Goal: Find specific page/section: Find specific page/section

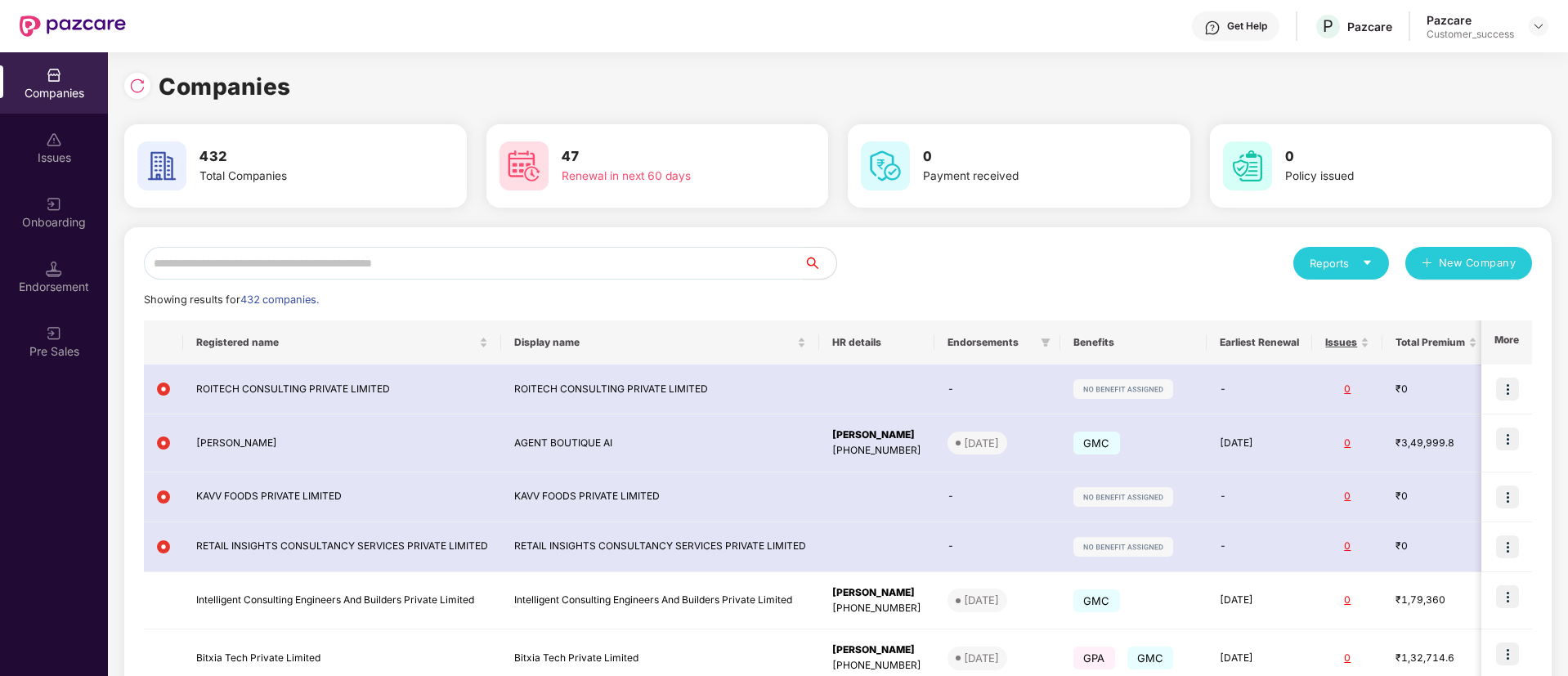
click at [294, 256] on input "text" at bounding box center [474, 263] width 660 height 33
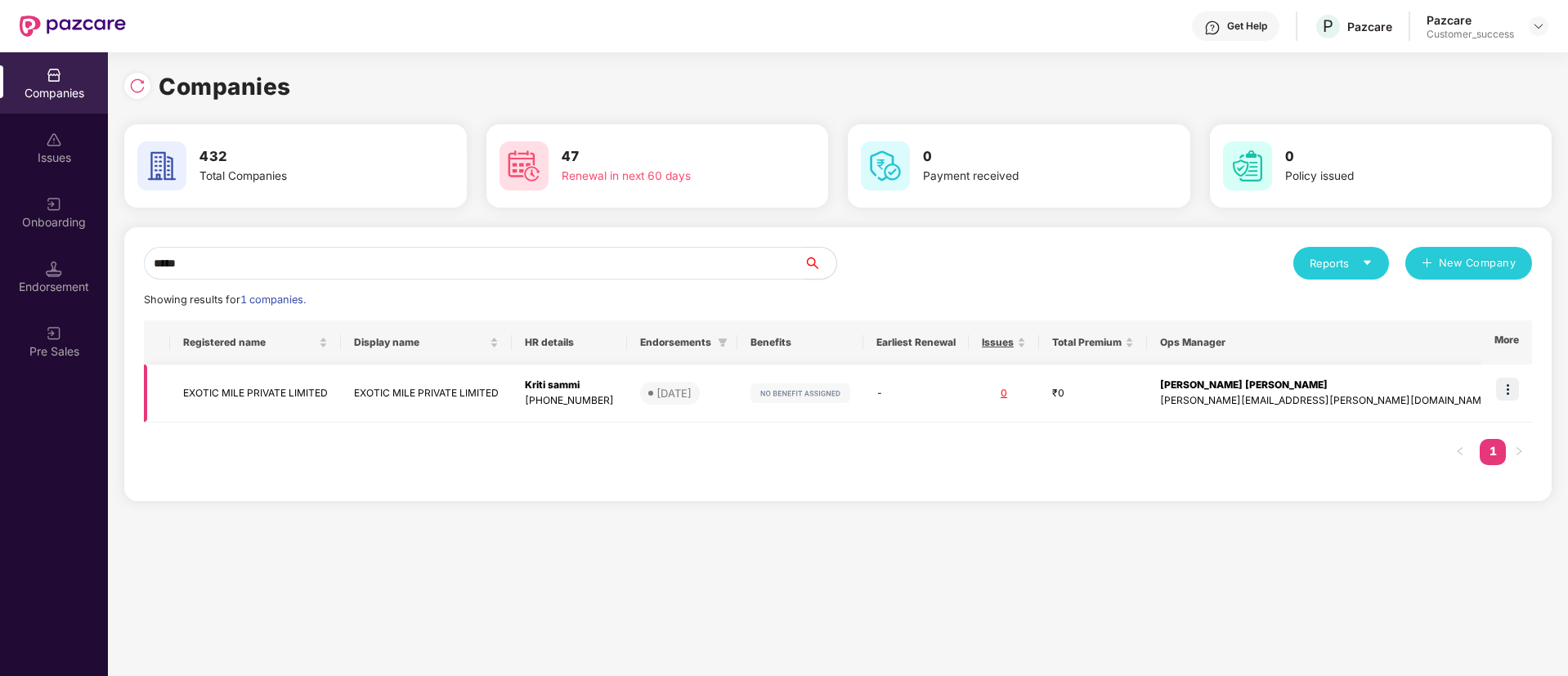
type input "*****"
click at [614, 401] on div "[PHONE_NUMBER]" at bounding box center [569, 401] width 89 height 15
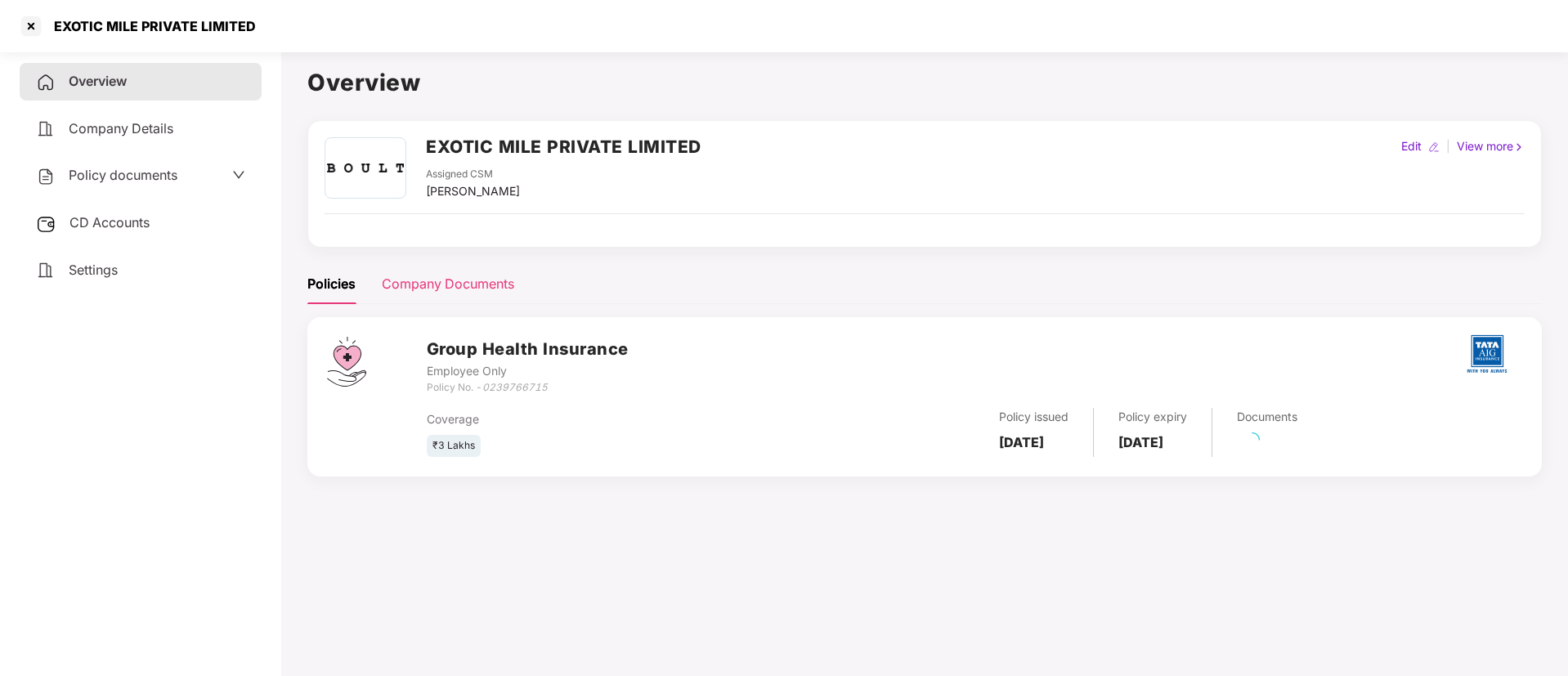
click at [452, 278] on div "Company Documents" at bounding box center [448, 284] width 133 height 20
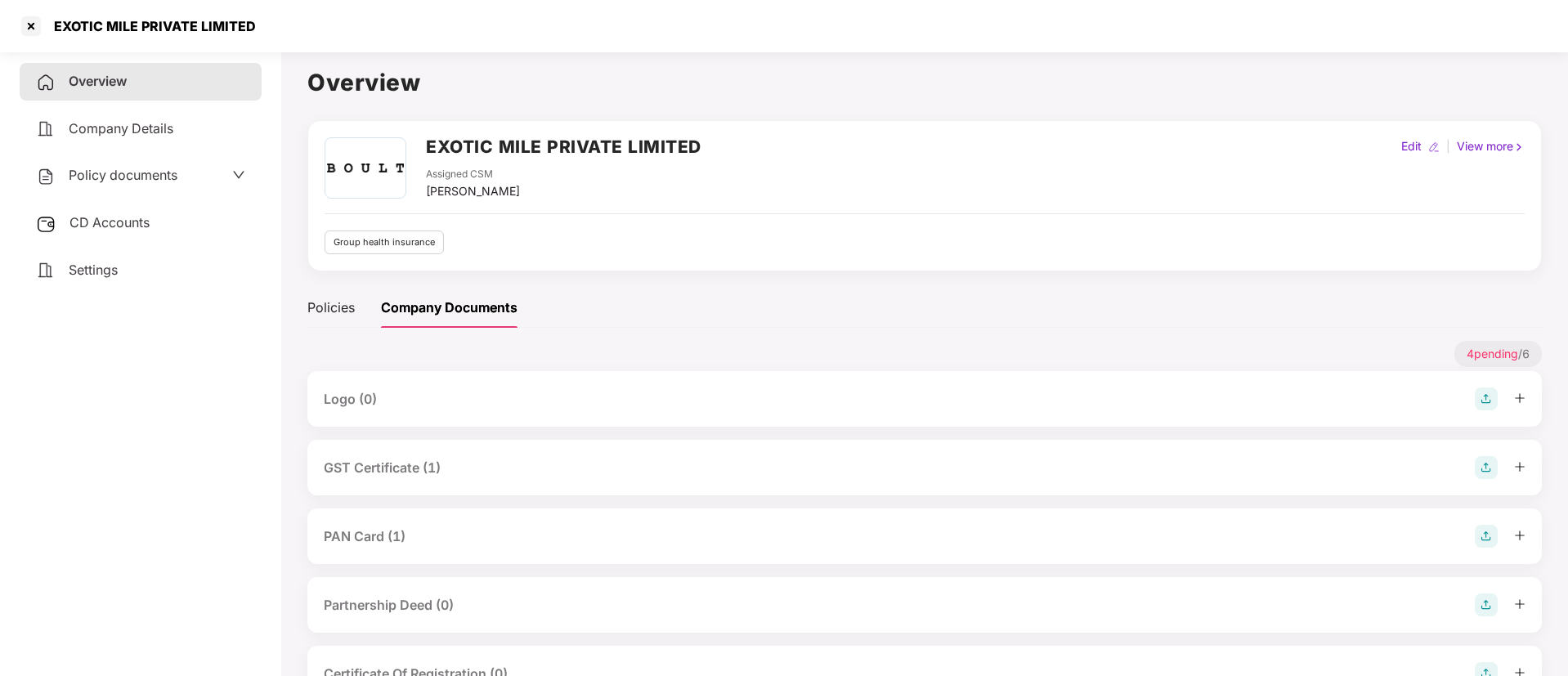
click at [387, 470] on div "GST Certificate (1)" at bounding box center [382, 468] width 117 height 20
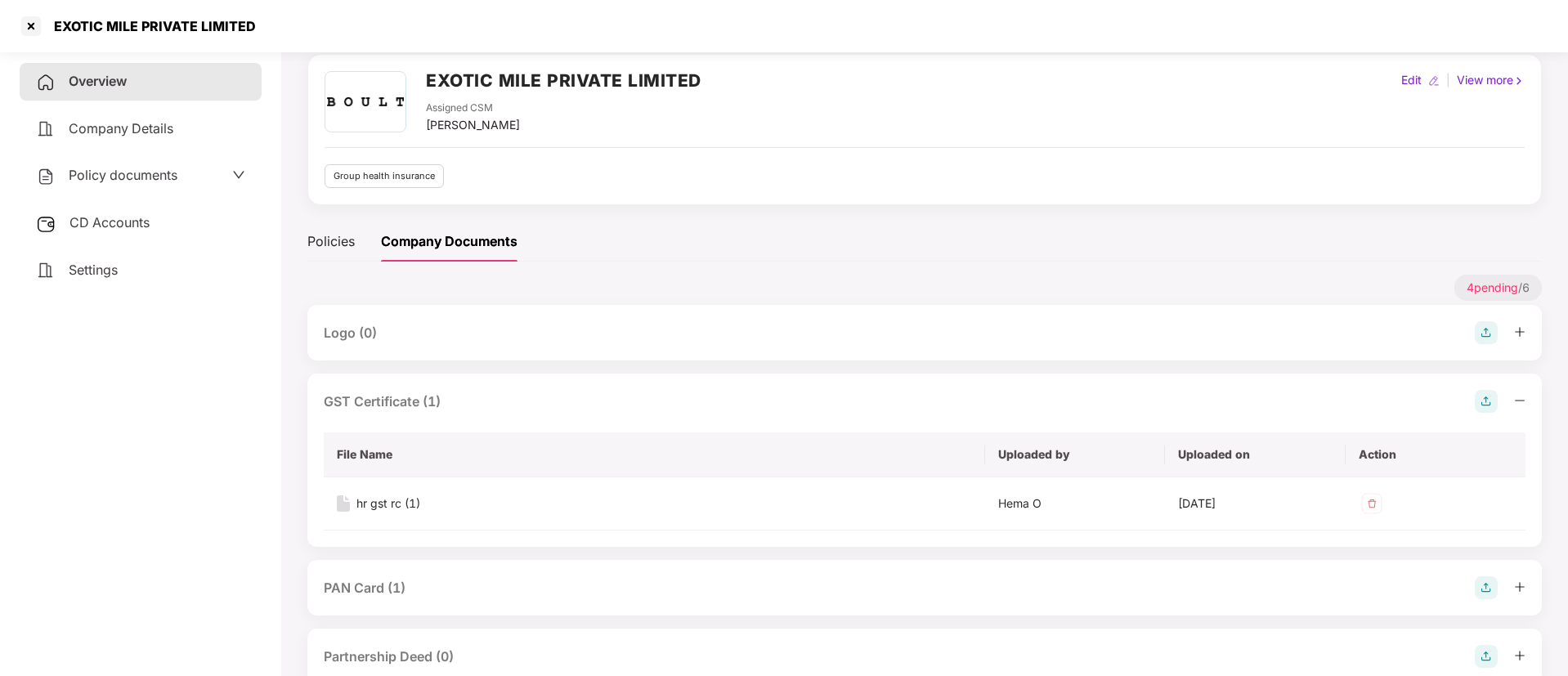
scroll to position [123, 0]
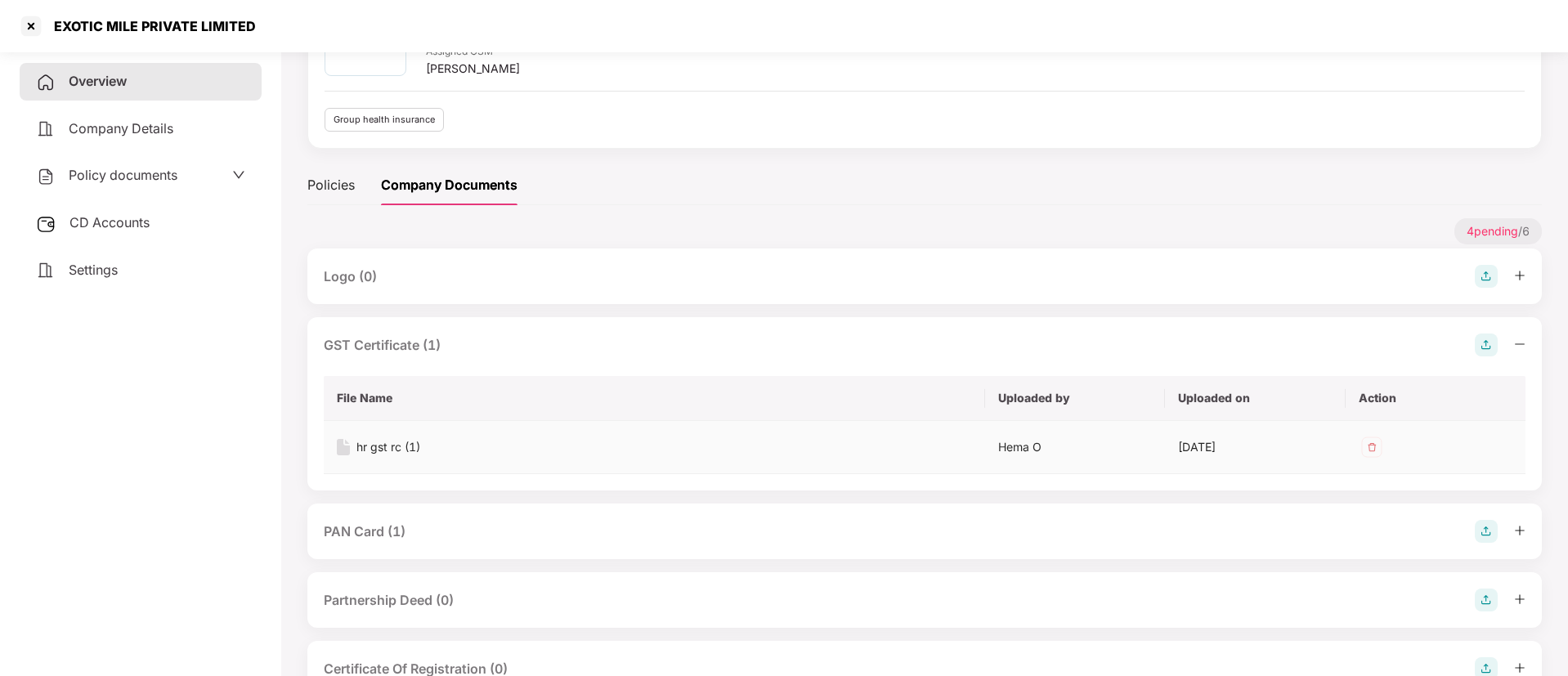
click at [389, 453] on div "hr gst rc (1)" at bounding box center [388, 447] width 63 height 18
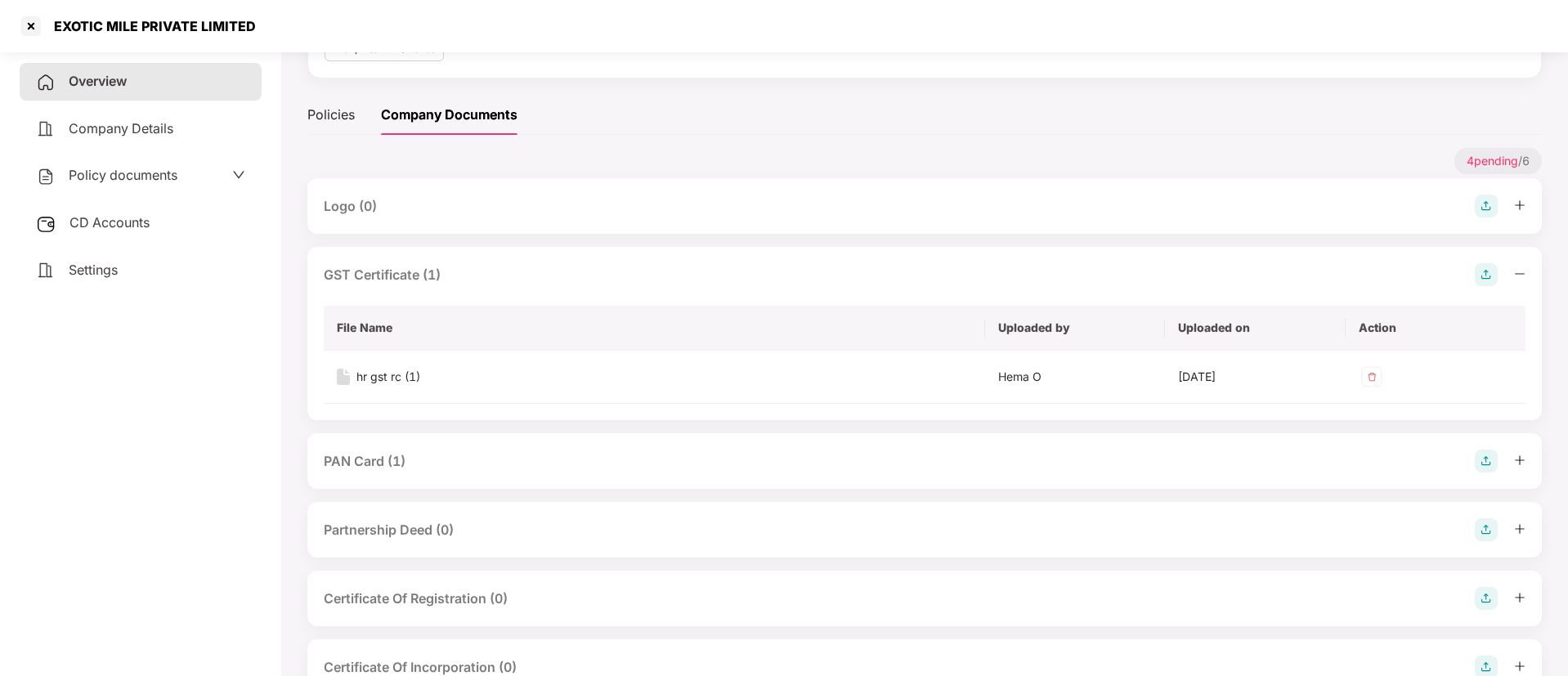
scroll to position [245, 0]
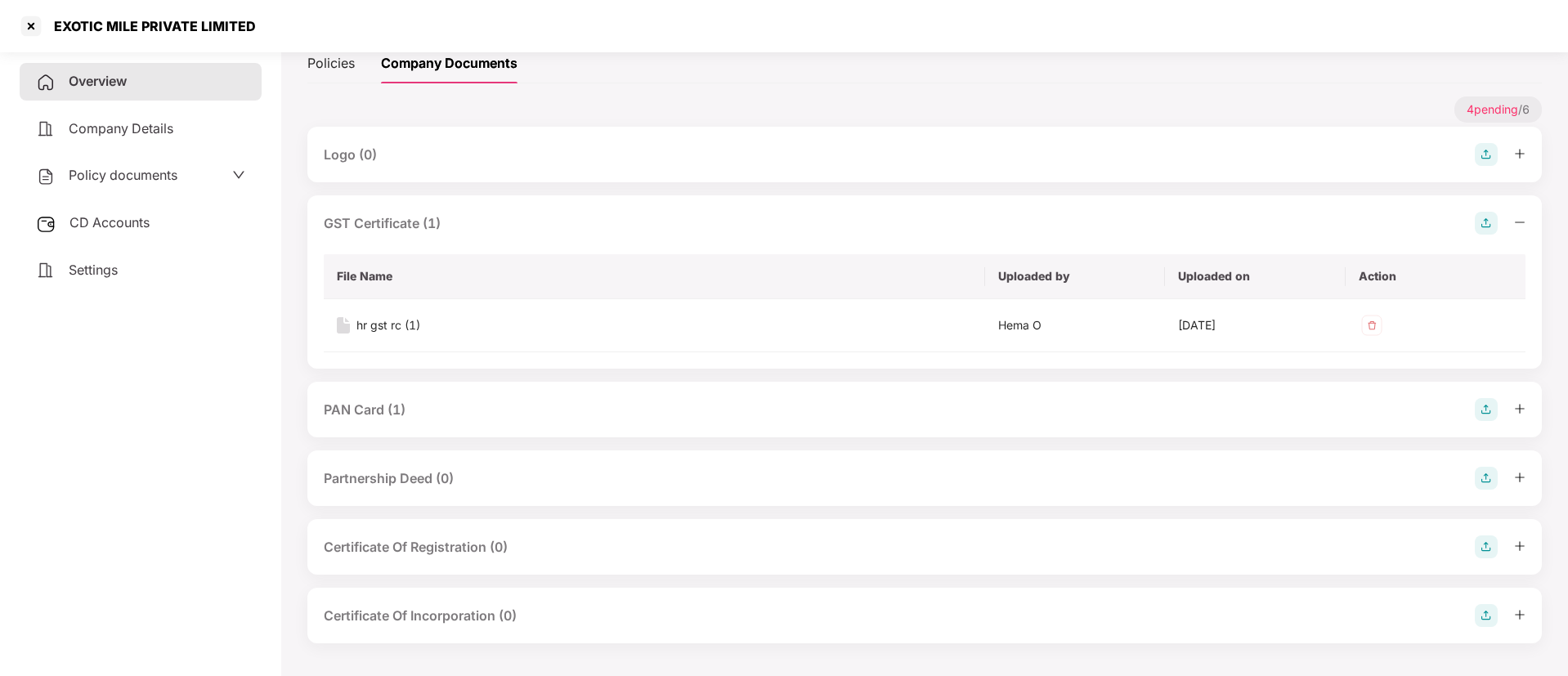
click at [346, 410] on div "PAN Card (1)" at bounding box center [365, 409] width 82 height 20
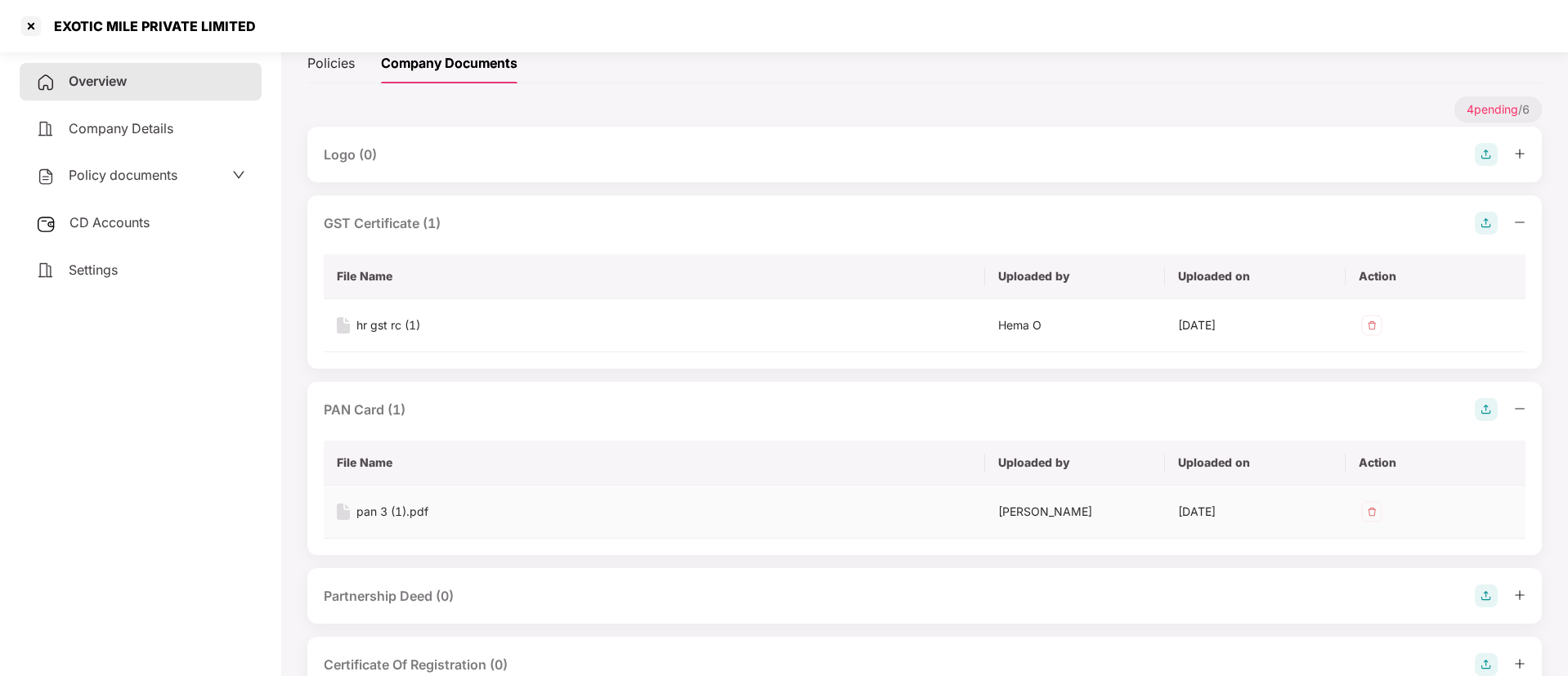
click at [377, 510] on div "pan 3 (1).pdf" at bounding box center [392, 511] width 72 height 18
click at [27, 14] on div at bounding box center [30, 25] width 26 height 26
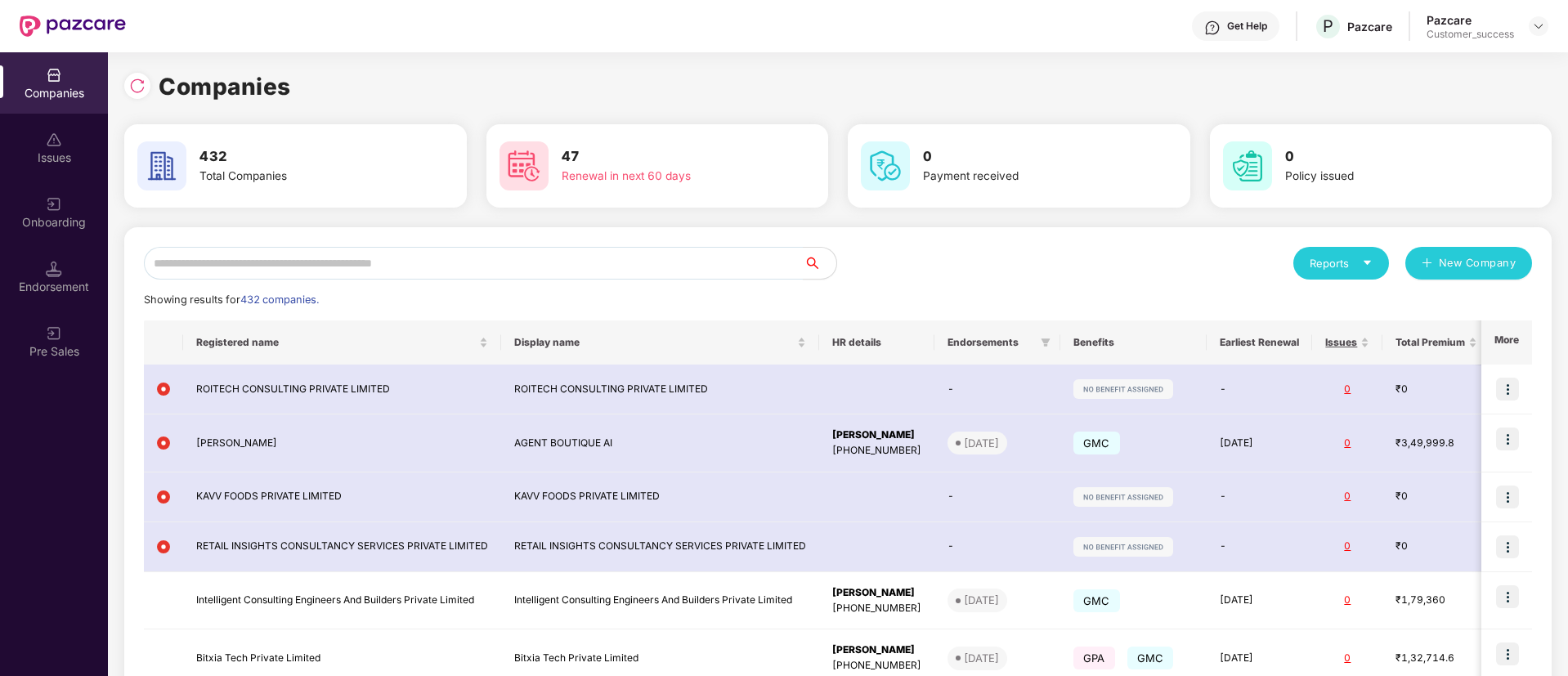
scroll to position [0, 0]
click at [333, 262] on input "text" at bounding box center [474, 263] width 660 height 33
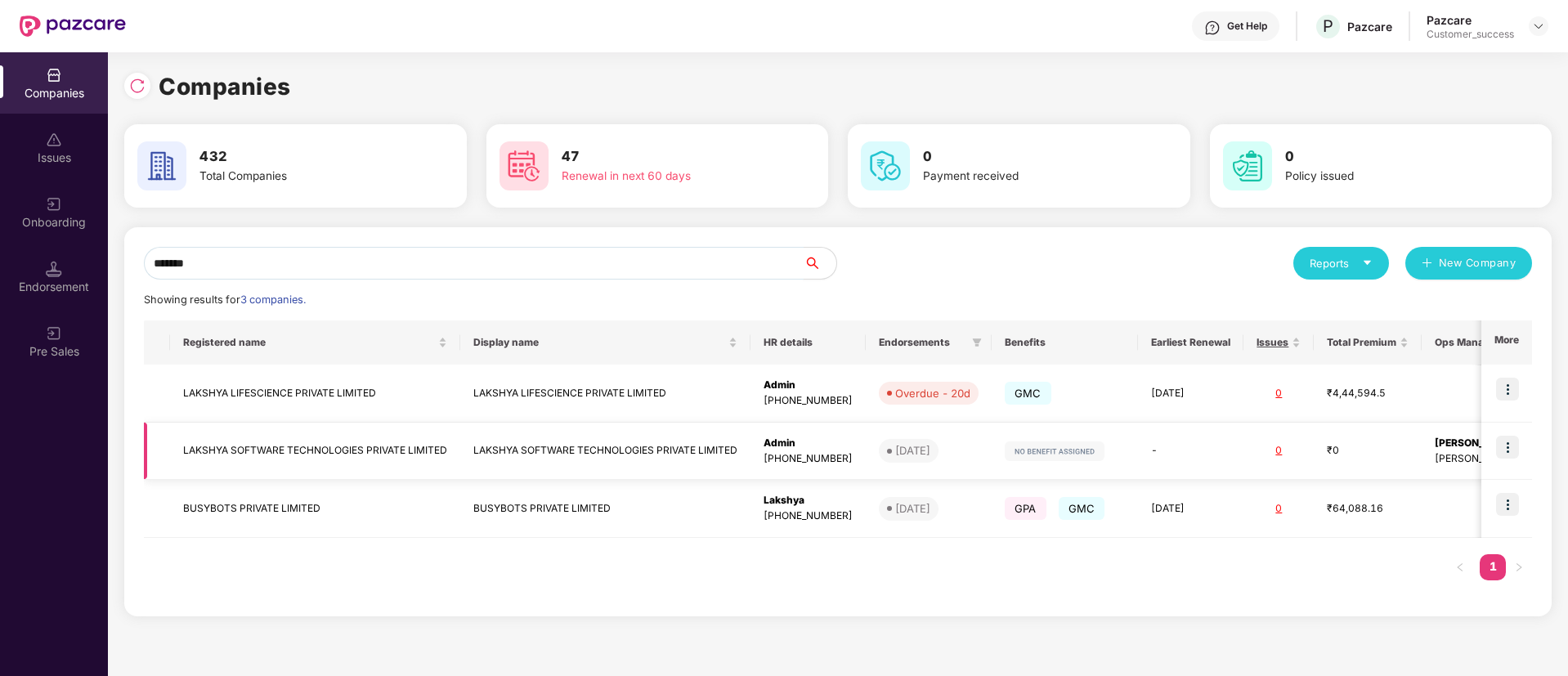
type input "*******"
click at [617, 453] on td "LAKSHYA SOFTWARE TECHNOLOGIES PRIVATE LIMITED" at bounding box center [605, 452] width 290 height 58
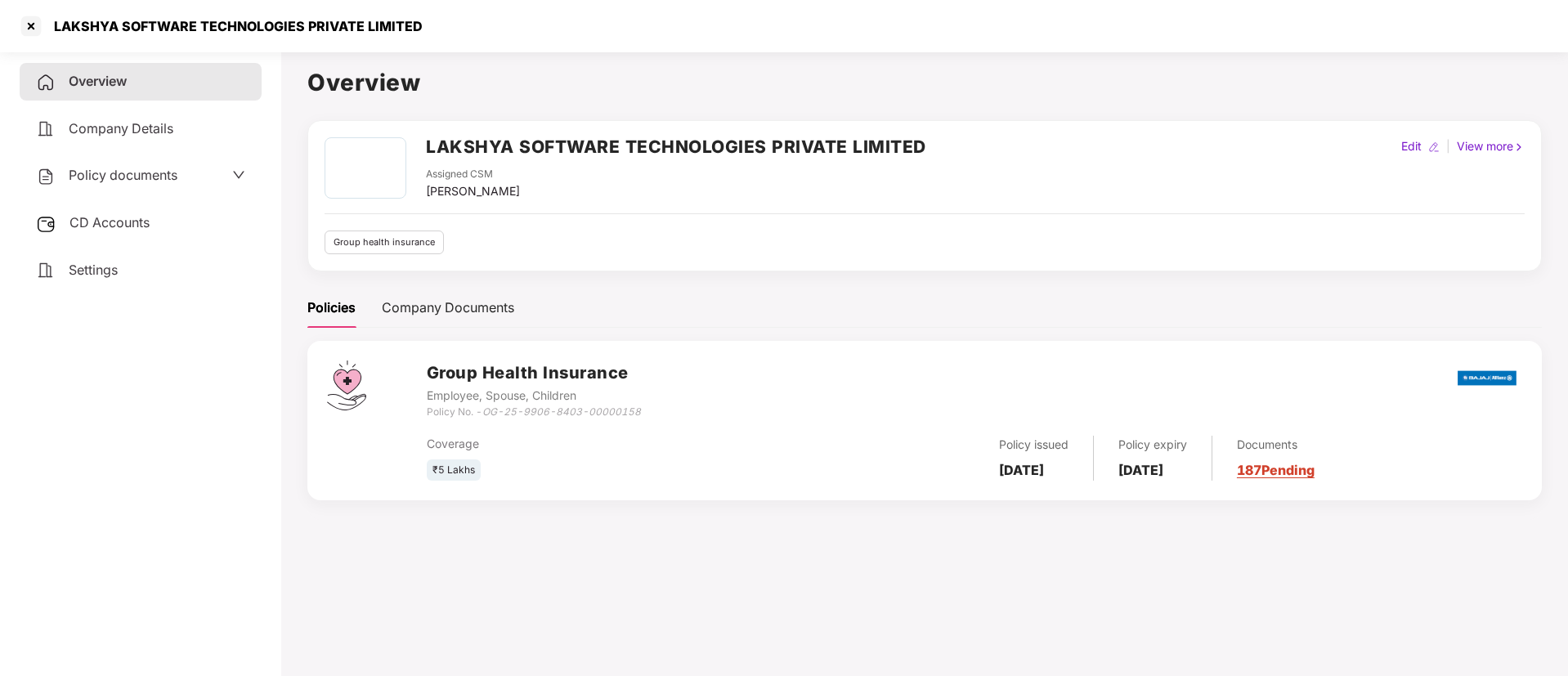
click at [202, 176] on div "Policy documents" at bounding box center [140, 175] width 209 height 21
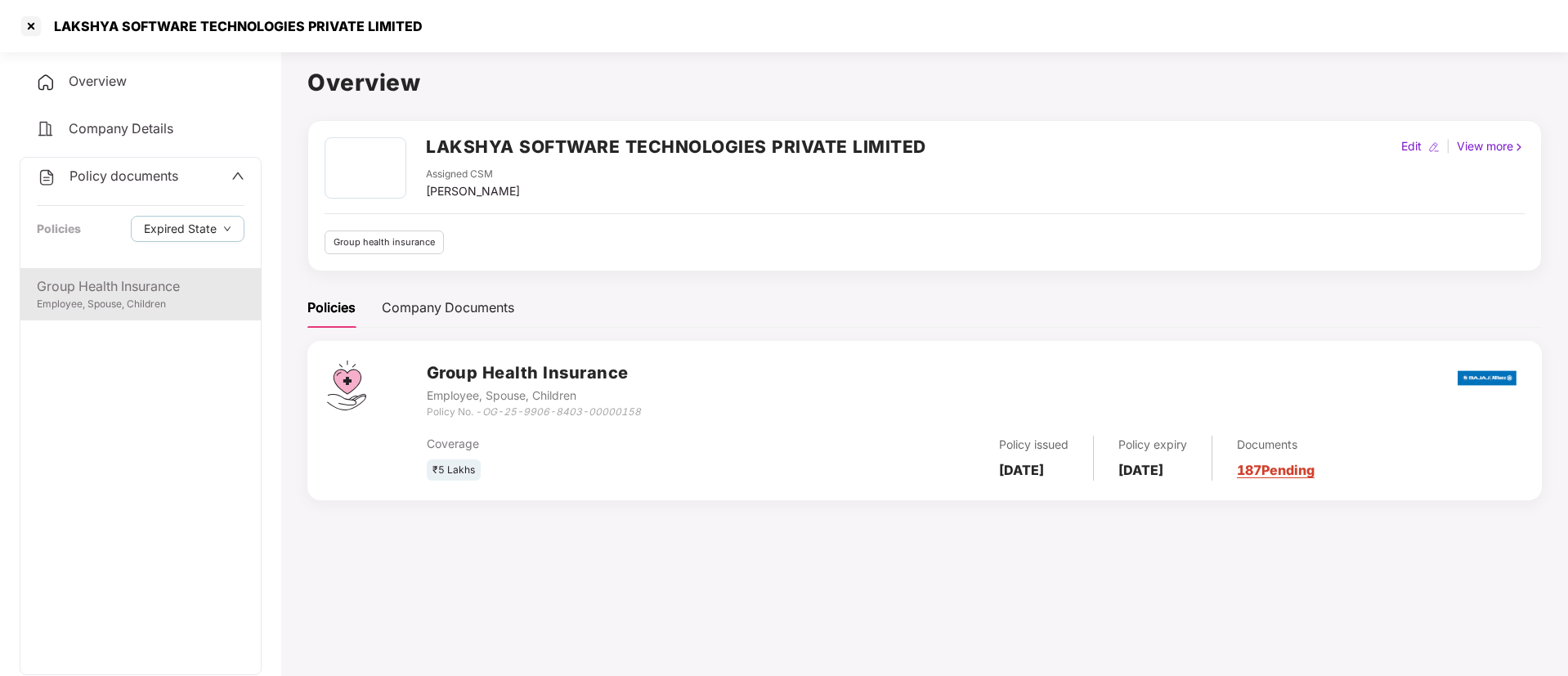
click at [181, 304] on div "Employee, Spouse, Children" at bounding box center [140, 305] width 207 height 15
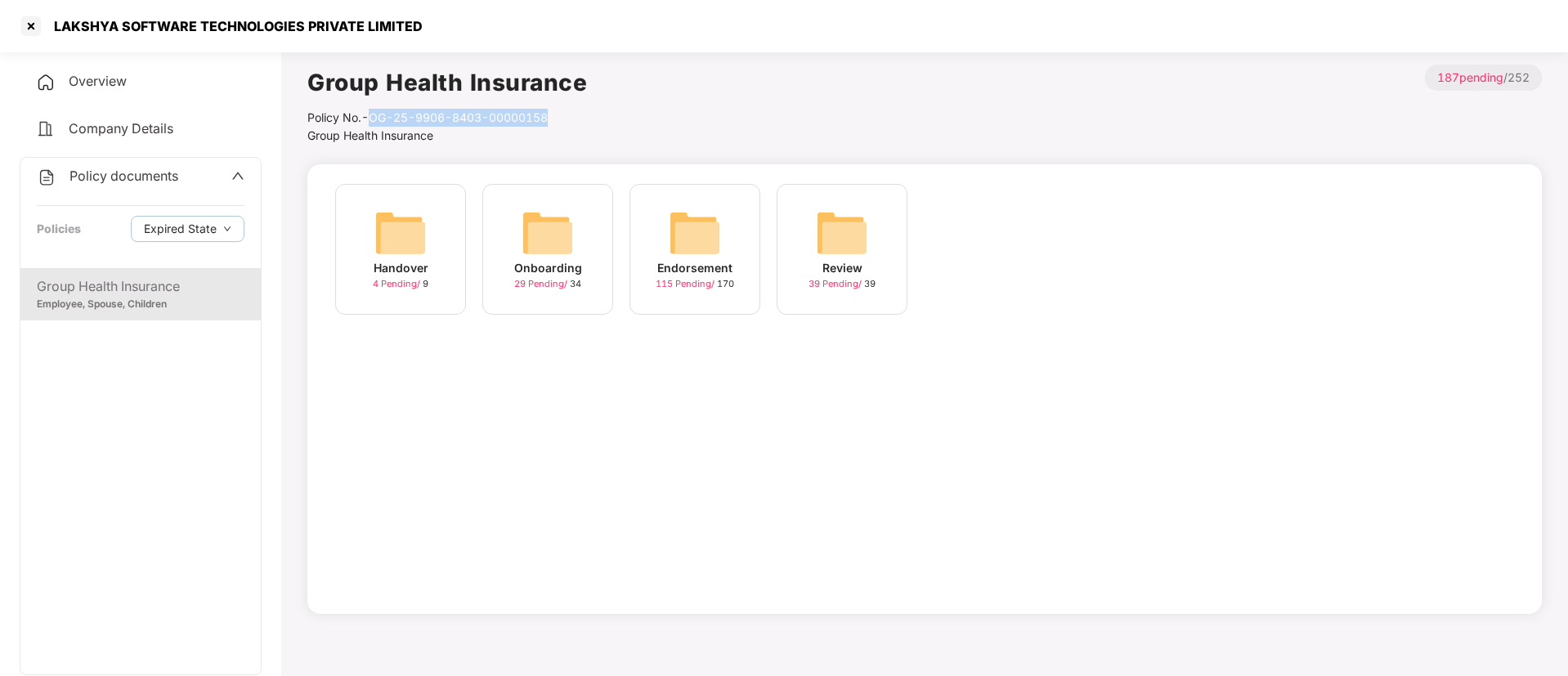
drag, startPoint x: 375, startPoint y: 117, endPoint x: 569, endPoint y: 120, distance: 194.0
click at [569, 120] on div "Policy No.- OG-25-9906-8403-00000158" at bounding box center [447, 118] width 279 height 18
copy div "OG-25-9906-8403-00000158"
click at [17, 26] on div "LAKSHYA SOFTWARE TECHNOLOGIES PRIVATE LIMITED" at bounding box center [784, 26] width 1568 height 52
click at [26, 28] on div at bounding box center [30, 25] width 26 height 26
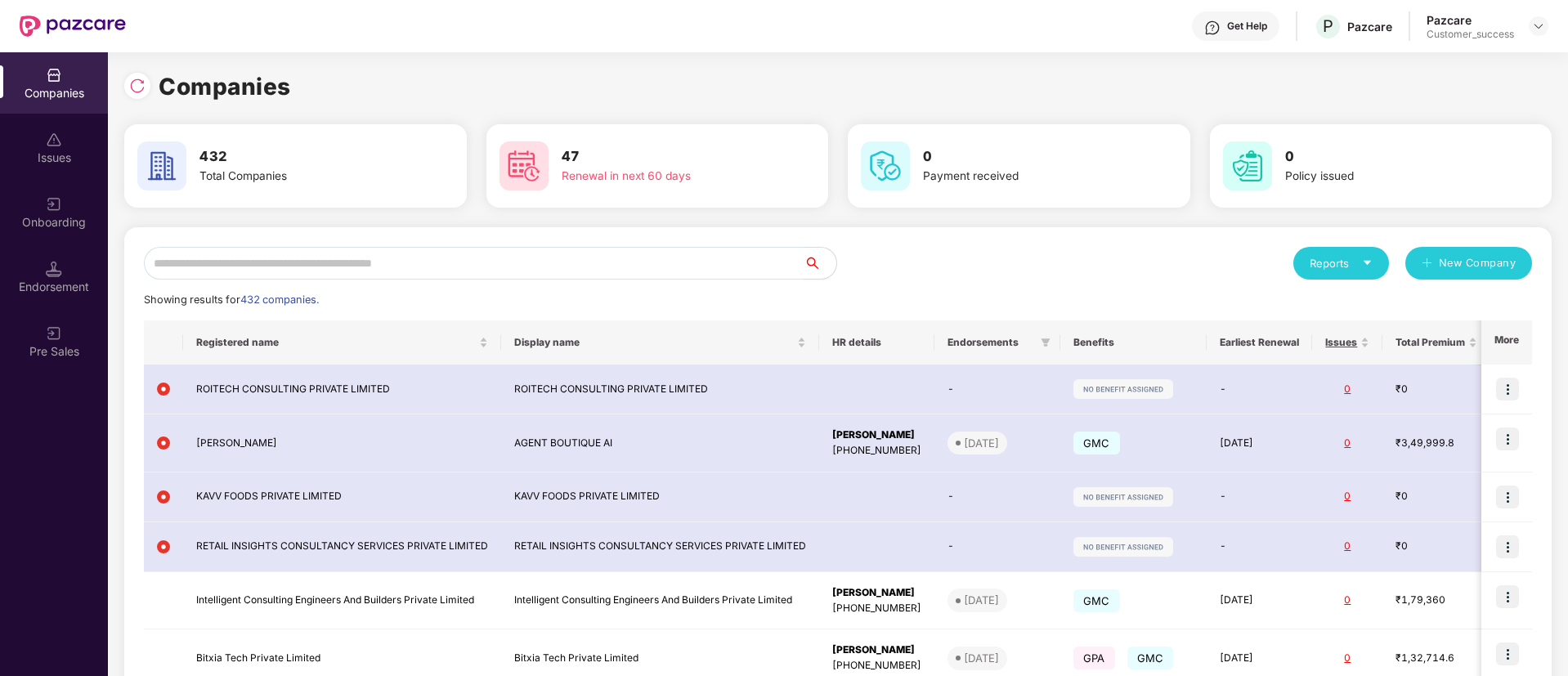
click at [392, 270] on input "text" at bounding box center [474, 263] width 660 height 33
paste input "*******"
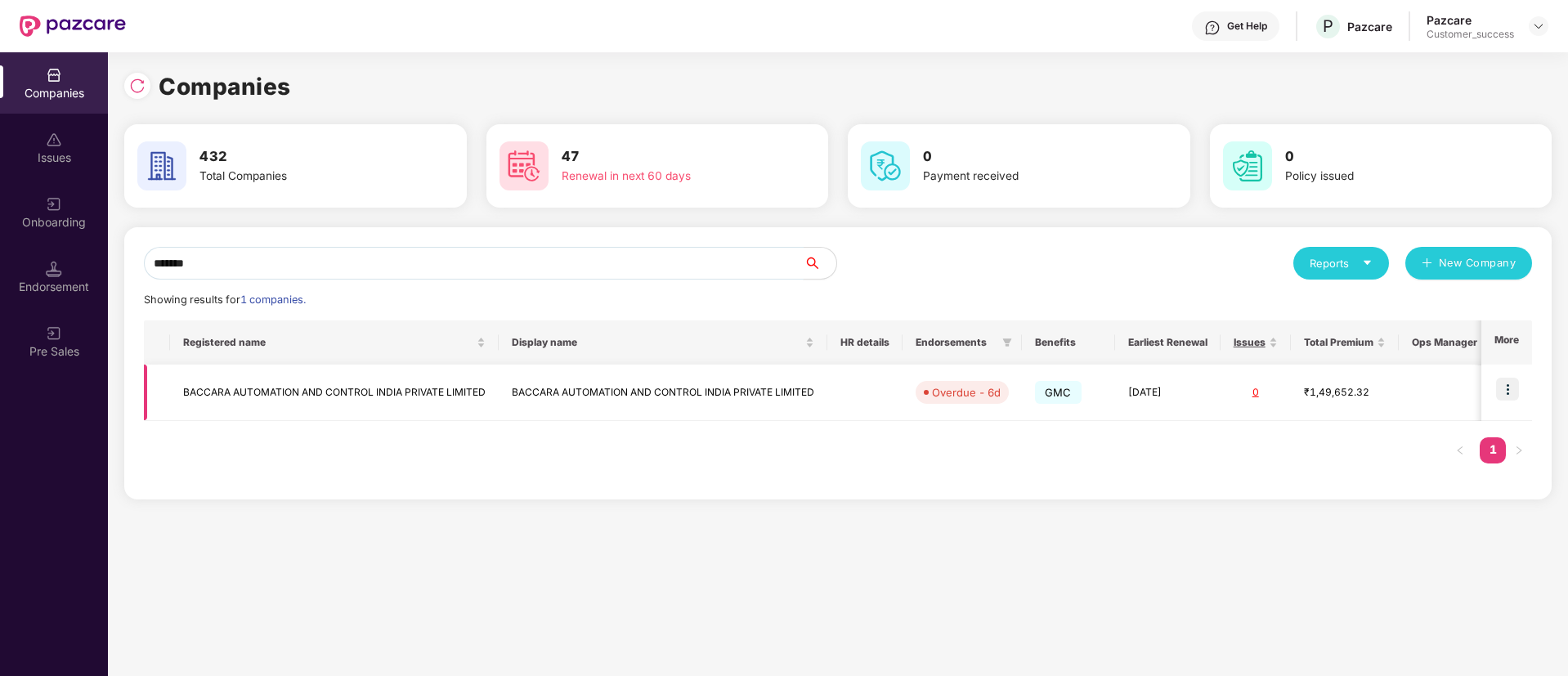
type input "*******"
click at [1516, 388] on img at bounding box center [1507, 388] width 23 height 23
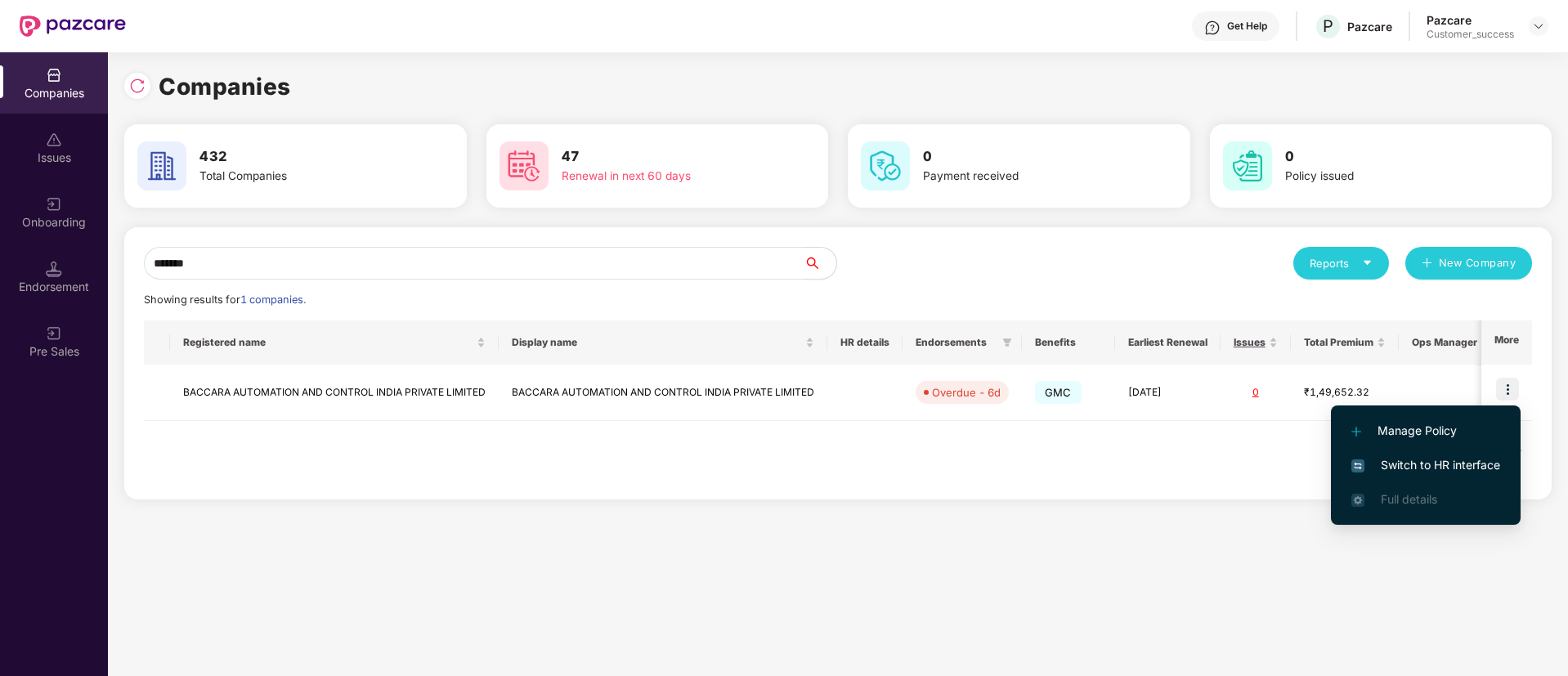
click at [1439, 470] on span "Switch to HR interface" at bounding box center [1426, 464] width 149 height 18
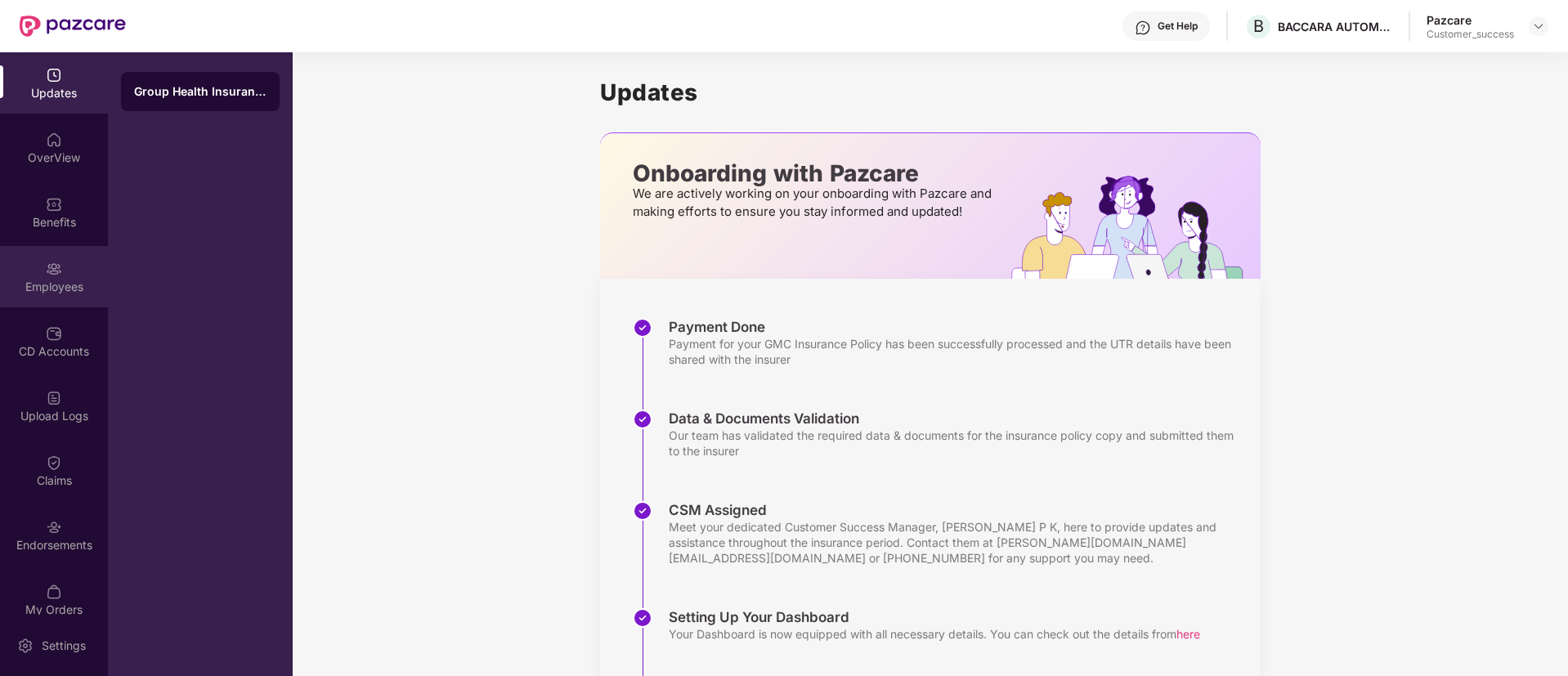
click at [32, 262] on div "Employees" at bounding box center [54, 277] width 108 height 61
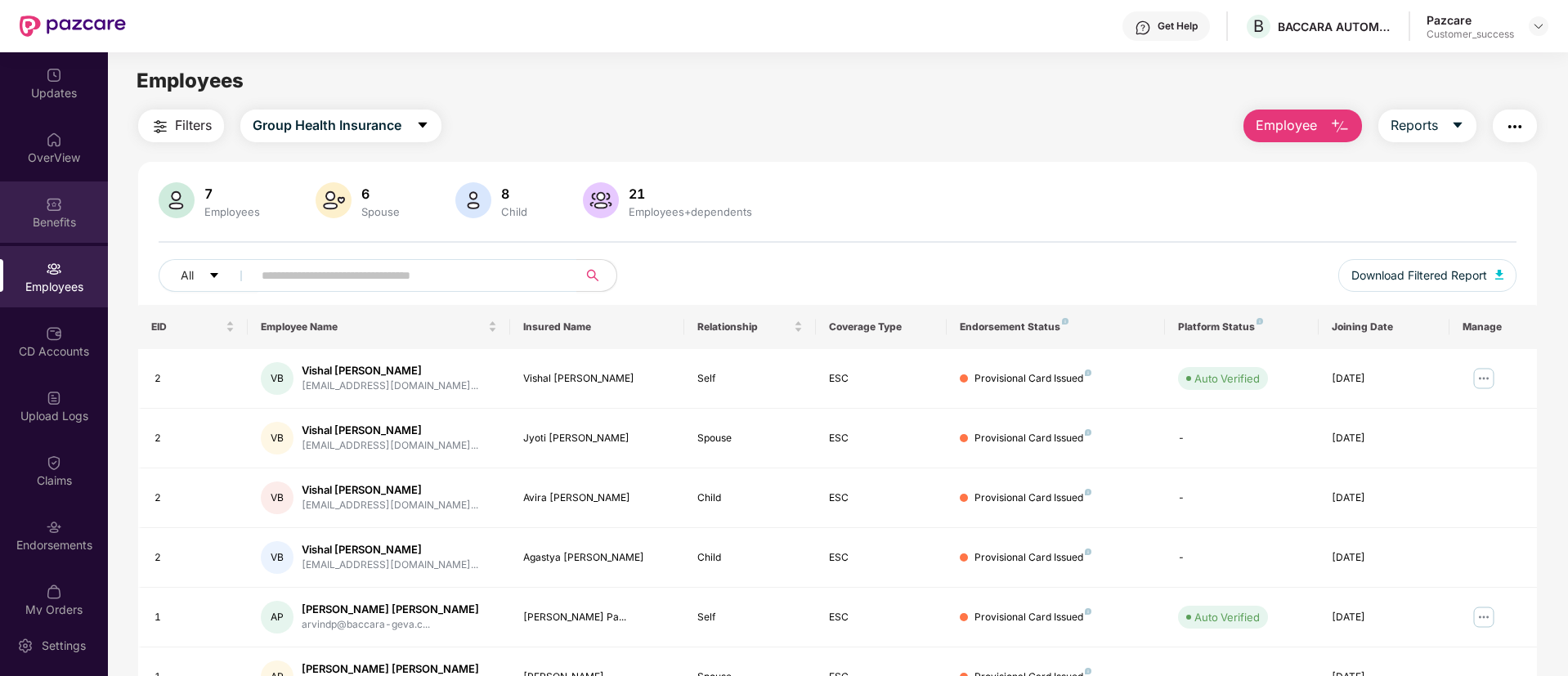
click at [5, 211] on div "Benefits" at bounding box center [54, 212] width 108 height 61
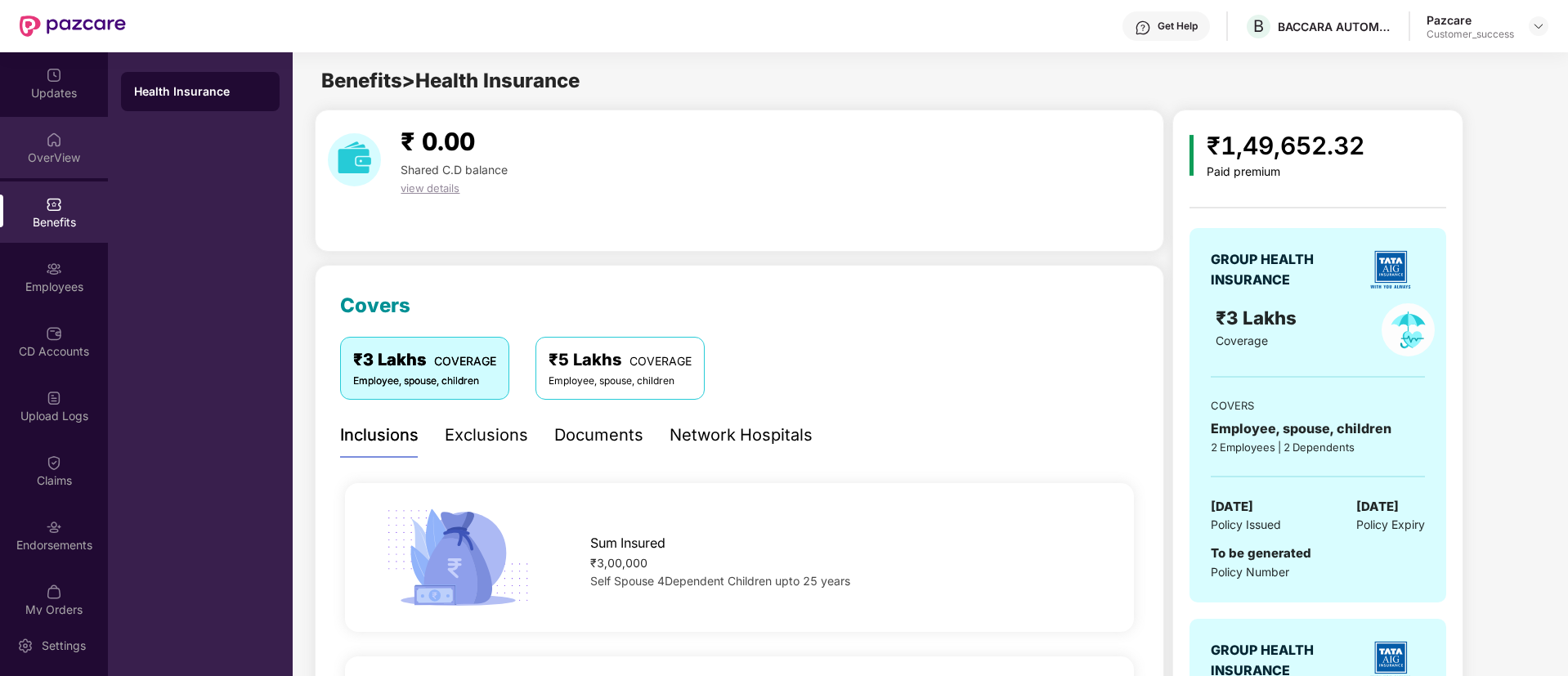
click at [55, 153] on div "OverView" at bounding box center [54, 157] width 108 height 16
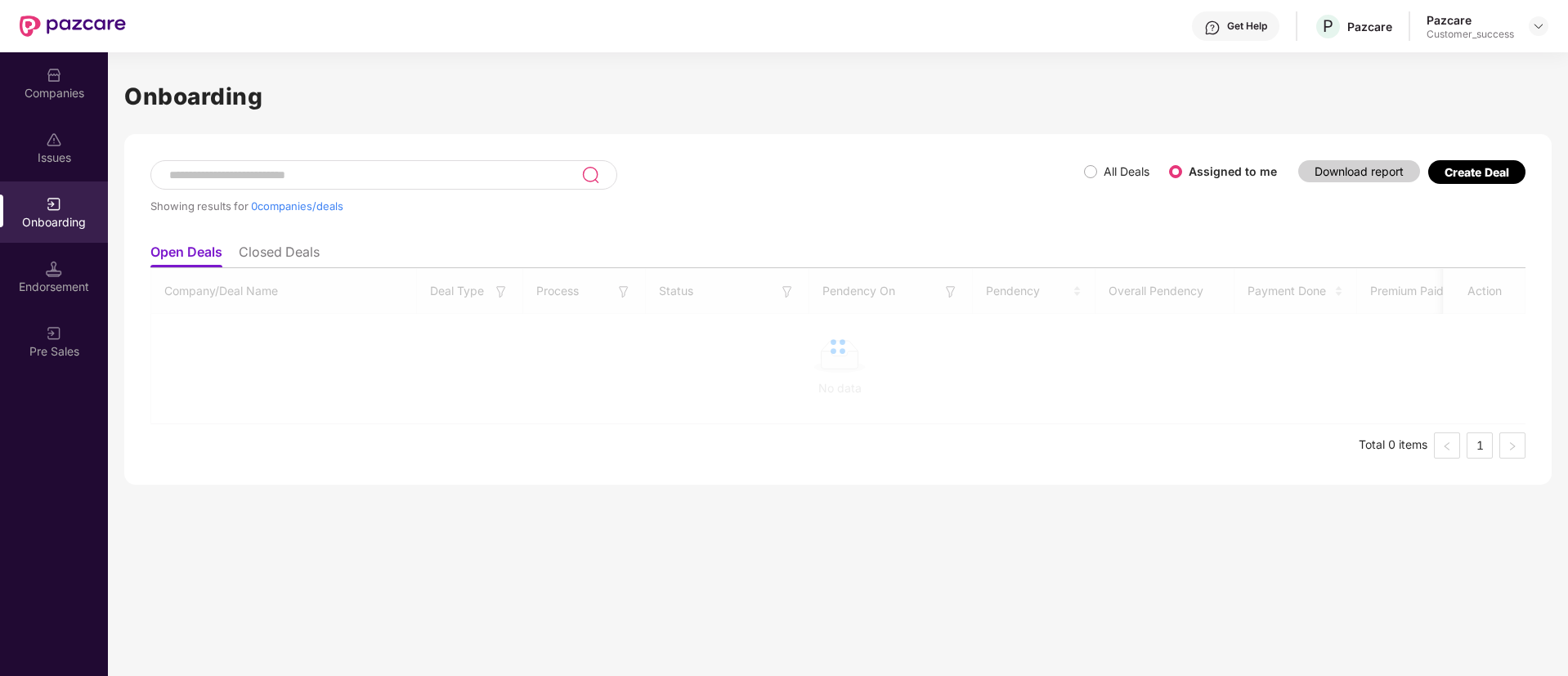
click at [1079, 165] on div "Showing results for 0 companies/deals" at bounding box center [617, 197] width 933 height 75
click at [1083, 168] on div "Showing results for 0 companies/deals" at bounding box center [617, 197] width 933 height 75
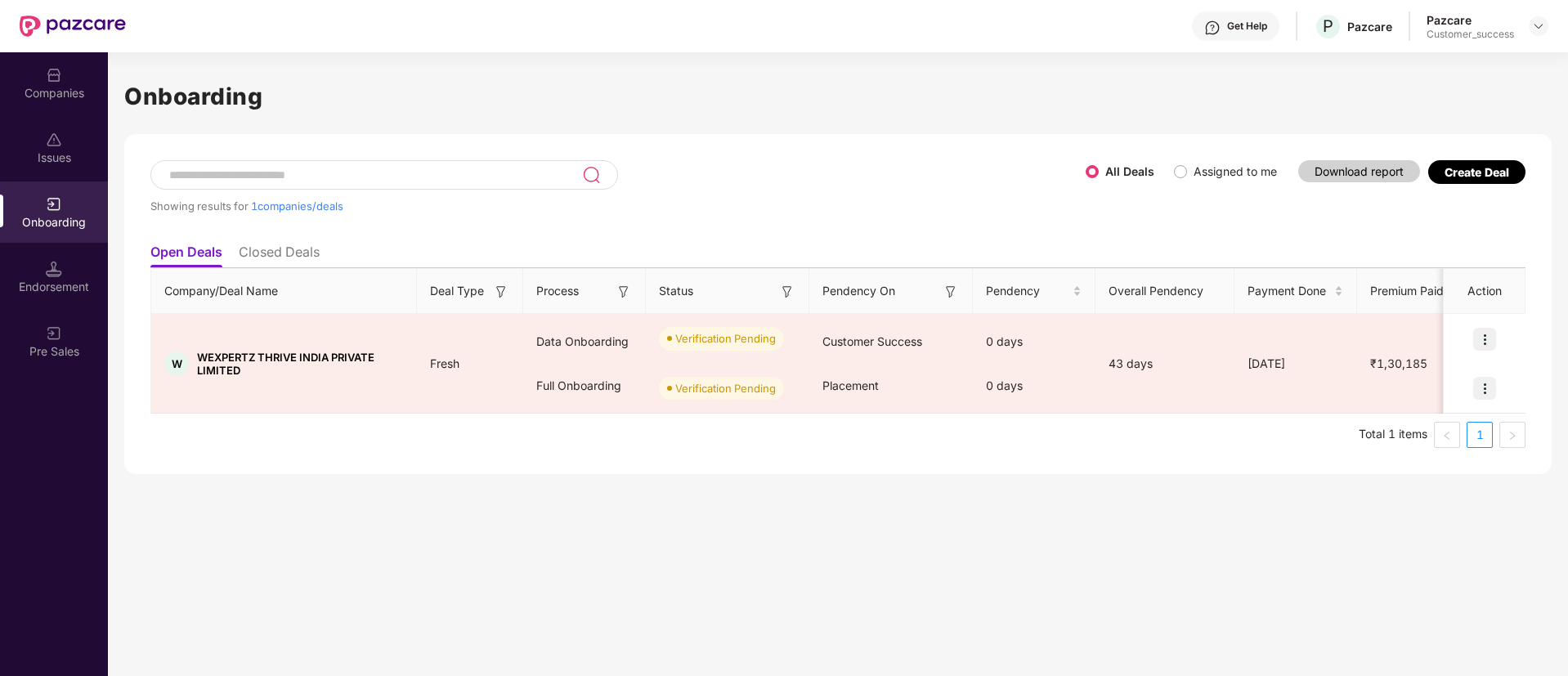
click at [311, 178] on input at bounding box center [375, 175] width 415 height 14
paste input "*******"
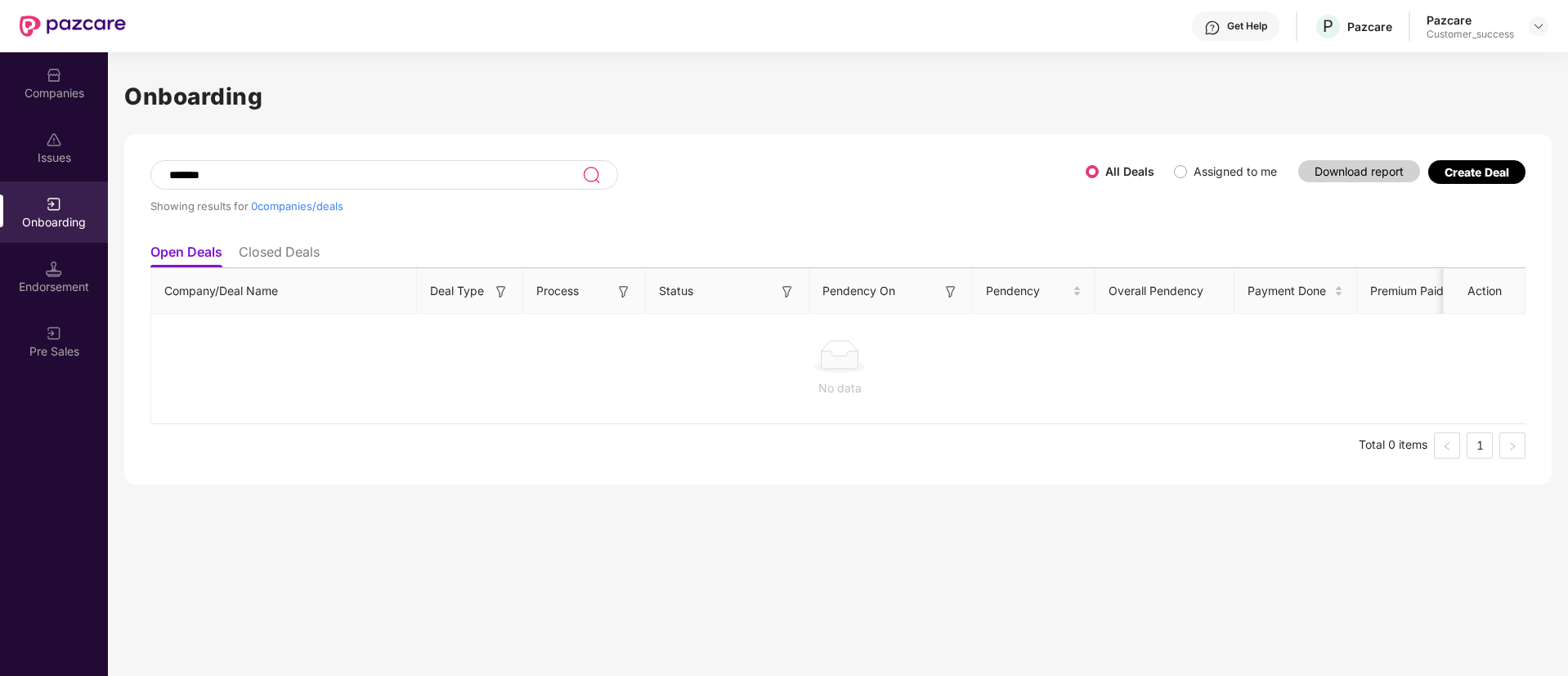
type input "*******"
